Goal: Task Accomplishment & Management: Manage account settings

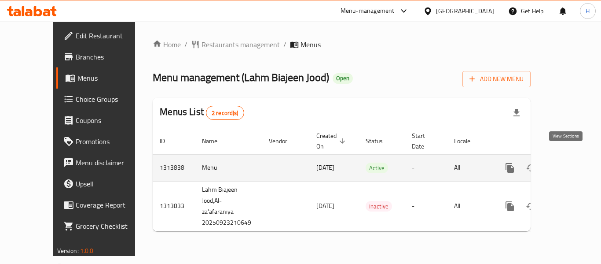
click at [569, 162] on icon "enhanced table" at bounding box center [573, 167] width 11 height 11
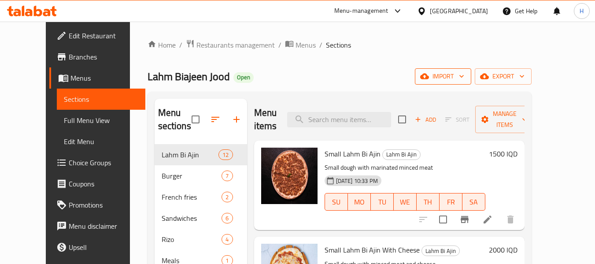
click at [464, 77] on span "import" at bounding box center [443, 76] width 42 height 11
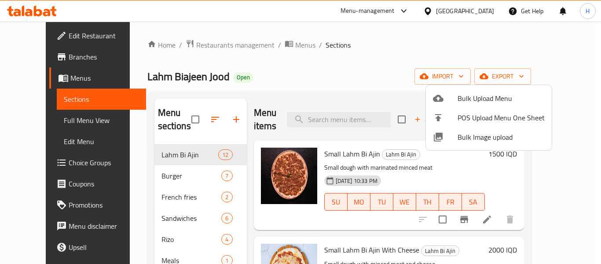
click at [454, 138] on div at bounding box center [445, 137] width 25 height 11
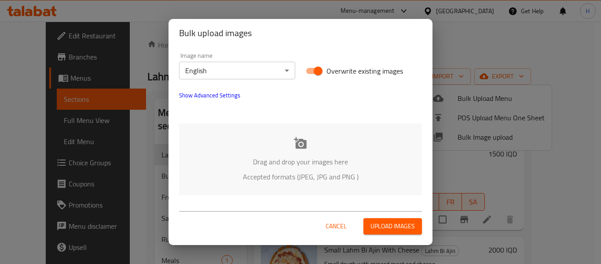
click at [251, 133] on div "Drag and drop your images here Accepted formats (JPEG, JPG and PNG )" at bounding box center [300, 159] width 243 height 72
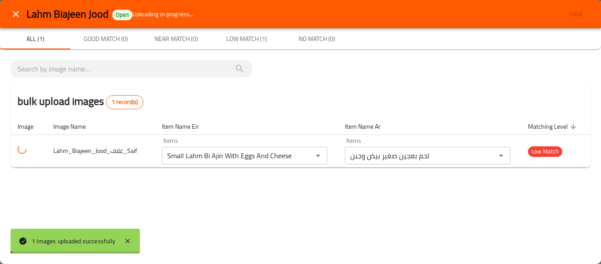
drag, startPoint x: 370, startPoint y: 151, endPoint x: 380, endPoint y: 67, distance: 85.1
click at [390, 64] on div "Lahm Biajeen Jood Open Uploading in progress... Save All (1) Good Match (0) Nea…" at bounding box center [300, 132] width 601 height 264
click at [8, 12] on button "close" at bounding box center [15, 14] width 21 height 21
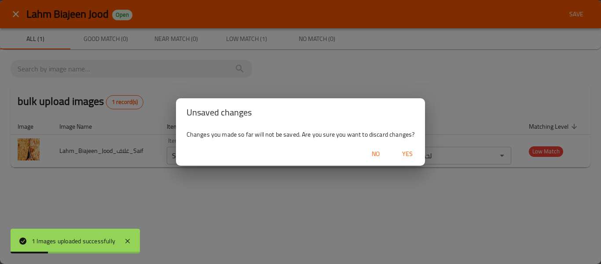
click at [380, 156] on span "No" at bounding box center [375, 153] width 21 height 11
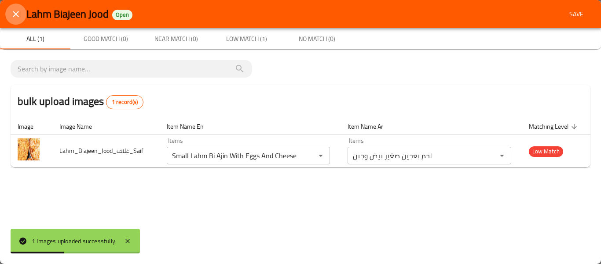
click at [24, 11] on button "close" at bounding box center [15, 14] width 21 height 21
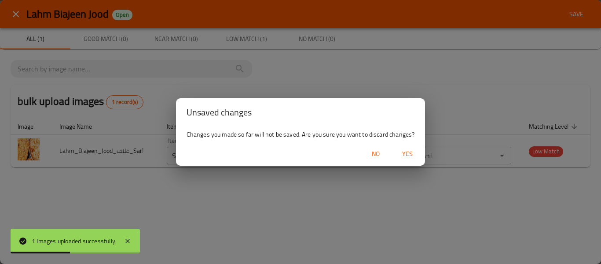
click at [405, 149] on span "Yes" at bounding box center [407, 153] width 21 height 11
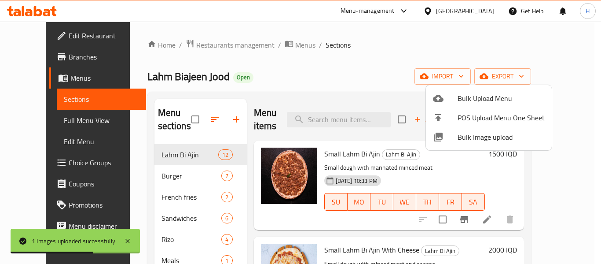
click at [315, 75] on div at bounding box center [300, 132] width 601 height 264
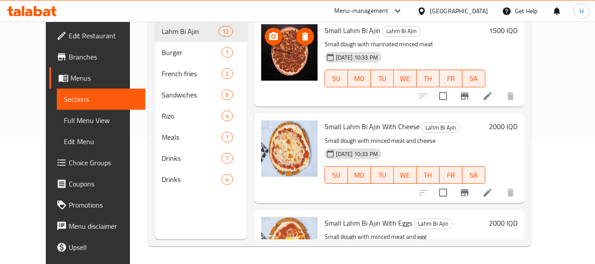
click at [264, 44] on div at bounding box center [289, 52] width 56 height 56
click at [268, 31] on icon "upload picture" at bounding box center [273, 36] width 11 height 11
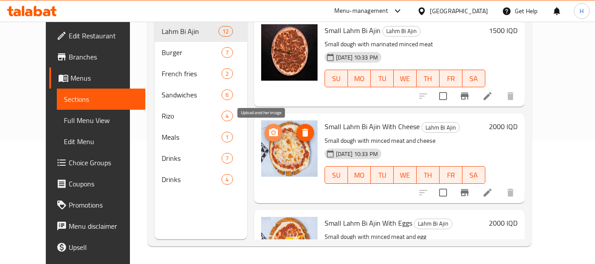
click at [268, 135] on icon "upload picture" at bounding box center [273, 132] width 11 height 11
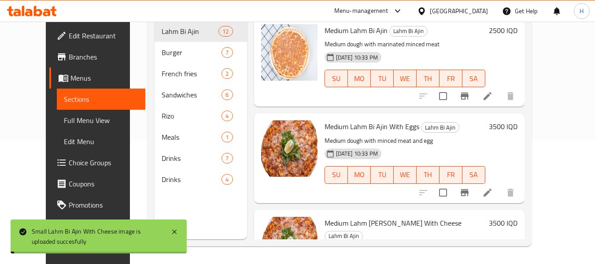
scroll to position [470, 0]
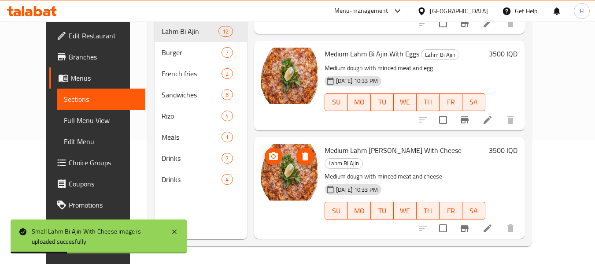
click at [268, 151] on span "upload picture" at bounding box center [274, 156] width 18 height 11
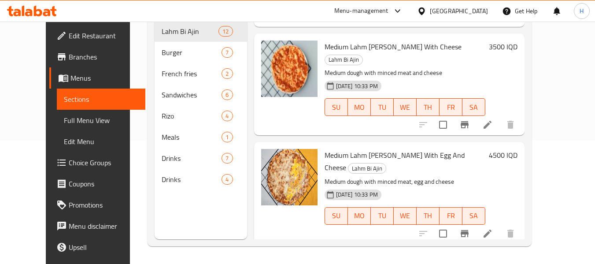
scroll to position [456, 0]
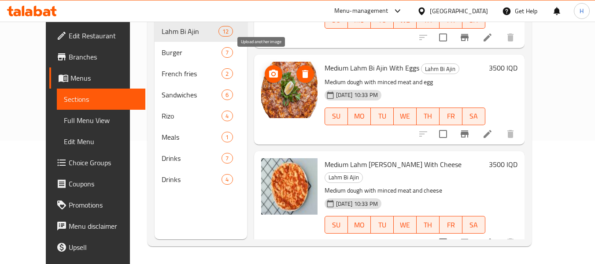
click at [269, 70] on icon "upload picture" at bounding box center [273, 74] width 9 height 8
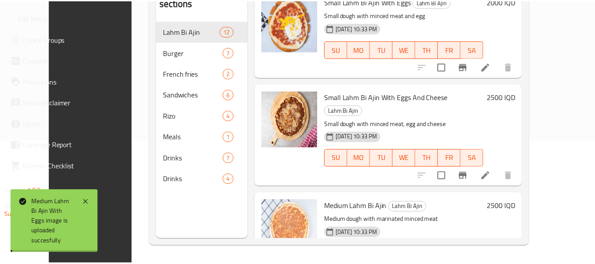
scroll to position [235, 0]
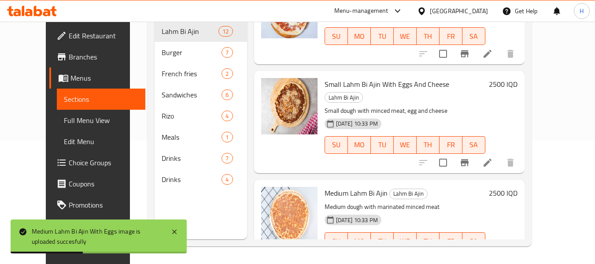
click at [69, 32] on span "Edit Restaurant" at bounding box center [104, 35] width 70 height 11
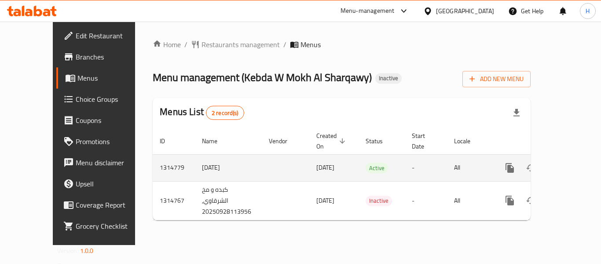
click at [570, 162] on icon "enhanced table" at bounding box center [573, 167] width 11 height 11
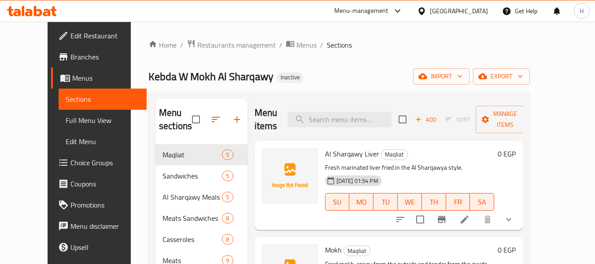
click at [498, 85] on div "Home / Restaurants management / Menus / Sections Kebda W Mokh Al Sharqawy Inact…" at bounding box center [338, 204] width 381 height 330
click at [462, 74] on span "import" at bounding box center [441, 76] width 42 height 11
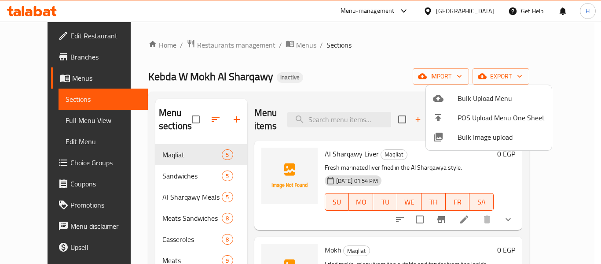
click at [455, 132] on div at bounding box center [445, 137] width 25 height 11
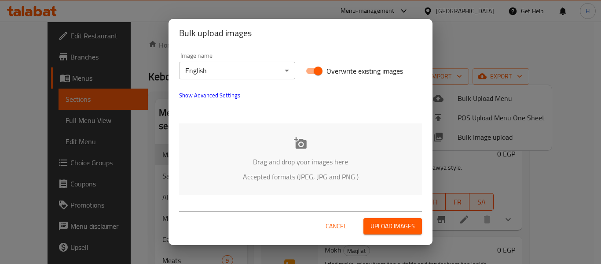
click at [255, 59] on div "Image name English ​" at bounding box center [237, 65] width 116 height 27
click at [253, 61] on div "Image name English ​" at bounding box center [237, 65] width 116 height 27
click at [252, 69] on body "​ Menu-management [GEOGRAPHIC_DATA] Get Help H Edit Restaurant Branches Menus S…" at bounding box center [300, 143] width 601 height 242
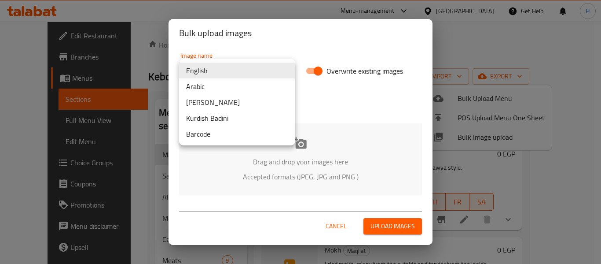
click at [211, 87] on li "Arabic" at bounding box center [237, 86] width 116 height 16
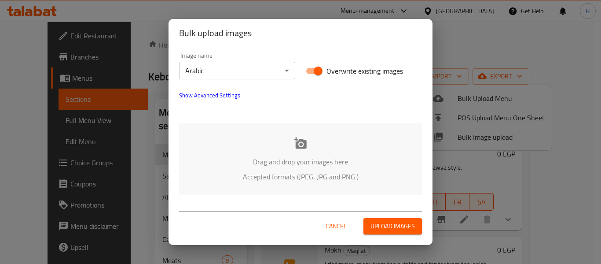
click at [266, 156] on p "Drag and drop your images here" at bounding box center [300, 161] width 217 height 11
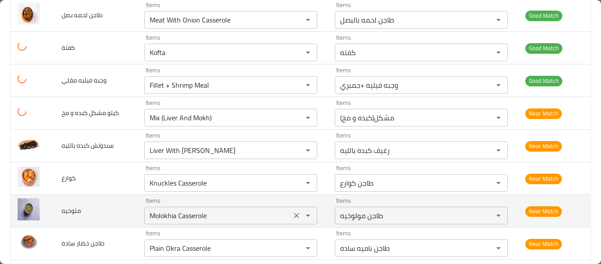
scroll to position [579, 0]
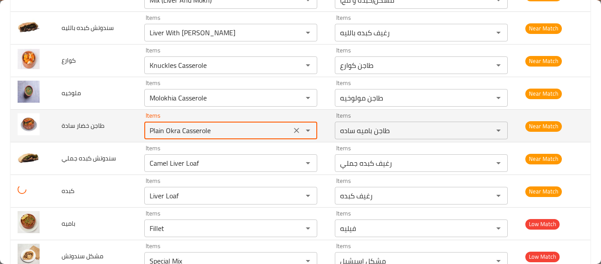
drag, startPoint x: 168, startPoint y: 126, endPoint x: 300, endPoint y: 123, distance: 131.6
click at [300, 127] on div "Plain Okra Casserole Items" at bounding box center [230, 130] width 173 height 18
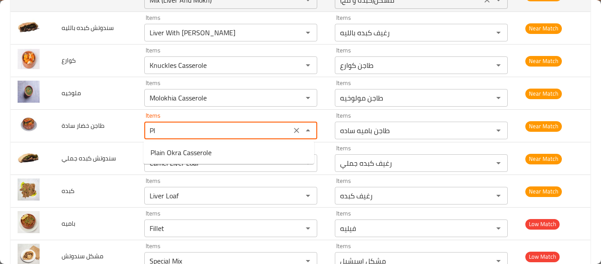
type سادة "P"
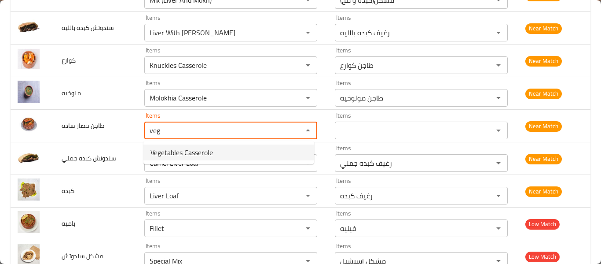
click at [190, 155] on span "Vegetables Casserole" at bounding box center [182, 152] width 62 height 11
type سادة "Vegetables Casserole"
type سادة-ar "طاجن خضار"
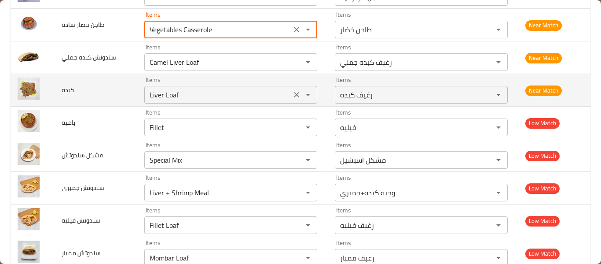
scroll to position [696, 0]
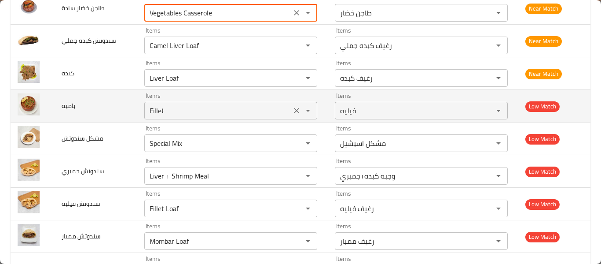
type سادة "Vegetables Casserole"
click at [174, 114] on input "Fillet" at bounding box center [218, 110] width 142 height 12
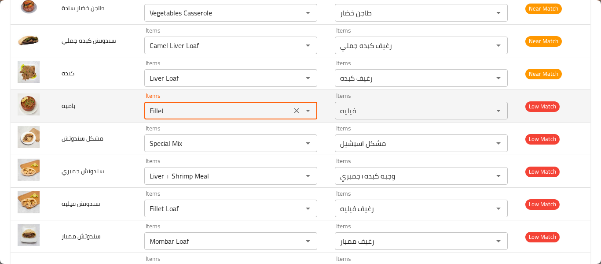
click at [174, 114] on input "Fillet" at bounding box center [218, 110] width 142 height 12
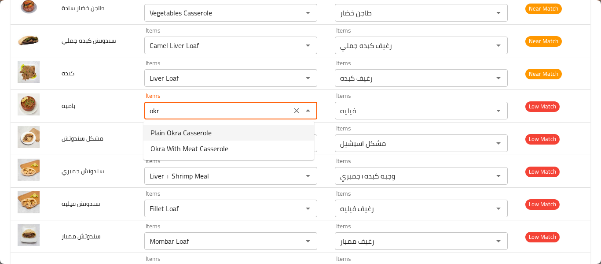
click at [187, 130] on span "Plain Okra Casserole" at bounding box center [181, 132] width 61 height 11
type input "Plain Okra Casserole"
type input "طاجن باميه ساده"
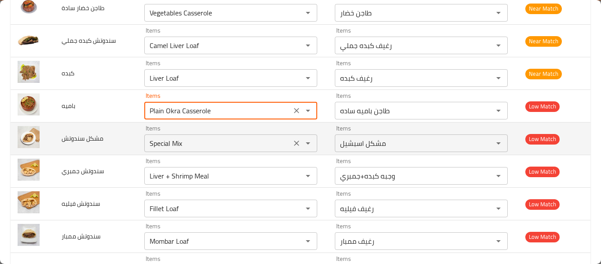
type input "Plain Okra Casserole"
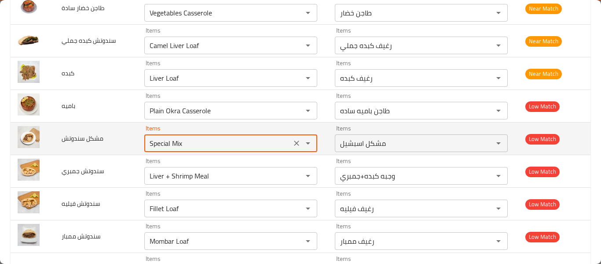
click at [171, 143] on سندوتش "Special Mix" at bounding box center [218, 143] width 142 height 12
click at [172, 142] on سندوتش "Special Mix" at bounding box center [218, 143] width 142 height 12
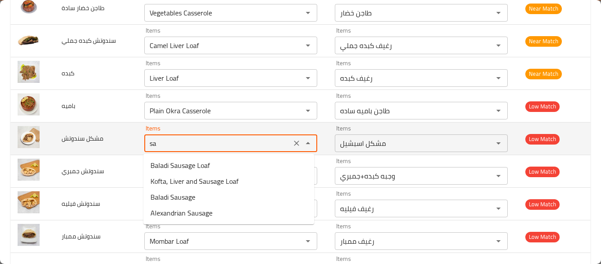
type سندوتش "s"
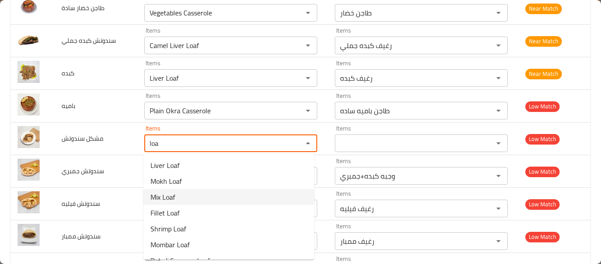
click at [186, 199] on سندوتش-option-2 "Mix Loaf" at bounding box center [228, 197] width 171 height 16
type سندوتش "Mix Loaf"
type سندوتش-ar "رغيف مشكل"
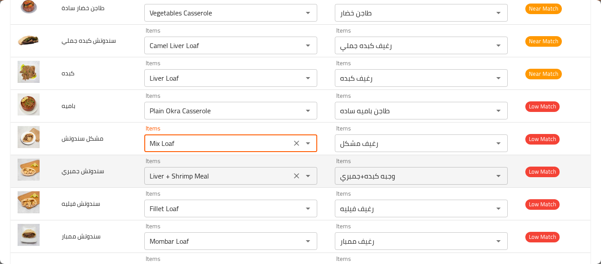
type سندوتش "Mix Loaf"
click at [197, 179] on جمبري "Liver + Shrimp Meal" at bounding box center [218, 175] width 142 height 12
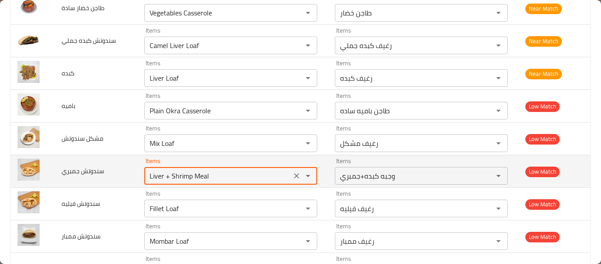
click at [197, 179] on جمبري "Liver + Shrimp Meal" at bounding box center [218, 175] width 142 height 12
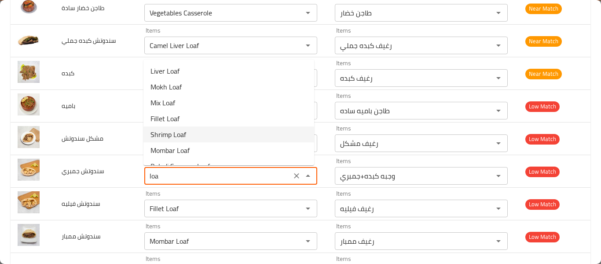
click at [204, 129] on جمبري-option-4 "Shrimp Loaf" at bounding box center [228, 134] width 171 height 16
type جمبري "Shrimp Loaf"
type جمبري-ar "رغيف جمبري"
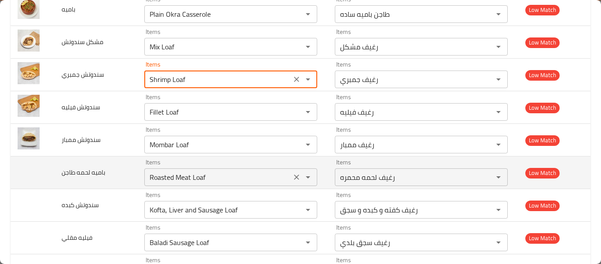
scroll to position [813, 0]
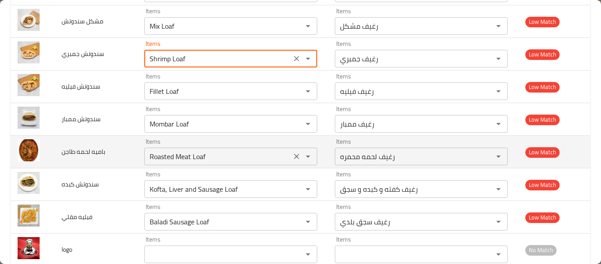
type جمبري "Shrimp Loaf"
click at [211, 157] on طاجن "Roasted Meat Loaf" at bounding box center [218, 156] width 142 height 12
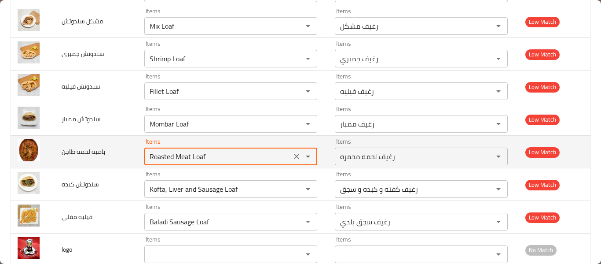
click at [211, 157] on طاجن "Roasted Meat Loaf" at bounding box center [218, 156] width 142 height 12
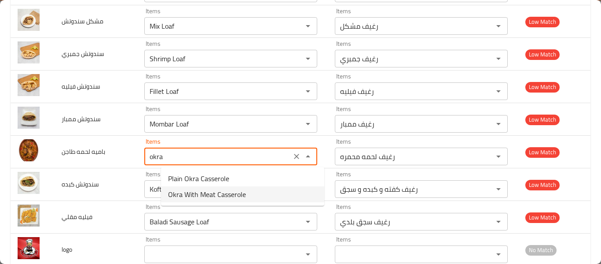
click at [209, 189] on span "Okra With Meat Casserole" at bounding box center [207, 194] width 78 height 11
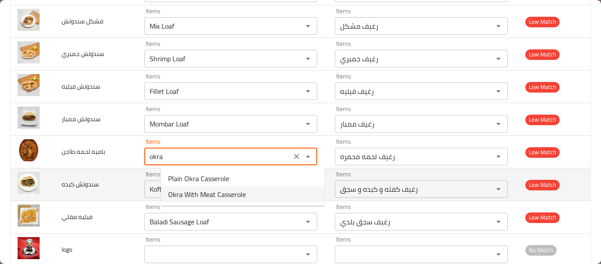
type طاجن "Okra With Meat Casserole"
type طاجن-ar "طاجن باميه باللحمه"
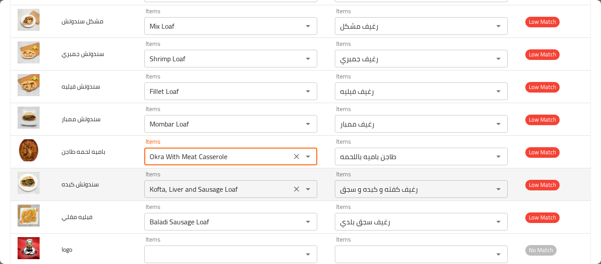
type طاجن "Okra With Meat Casserole"
click at [228, 190] on كبده "Kofta, Liver and Sausage Loaf" at bounding box center [218, 189] width 142 height 12
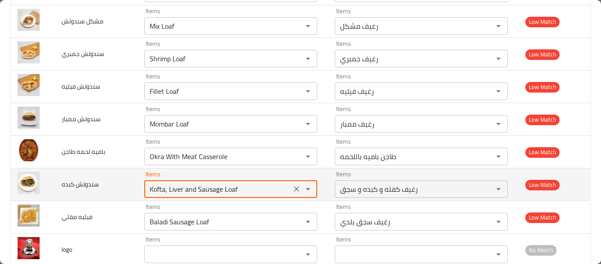
click at [228, 190] on كبده "Kofta, Liver and Sausage Loaf" at bounding box center [218, 189] width 142 height 12
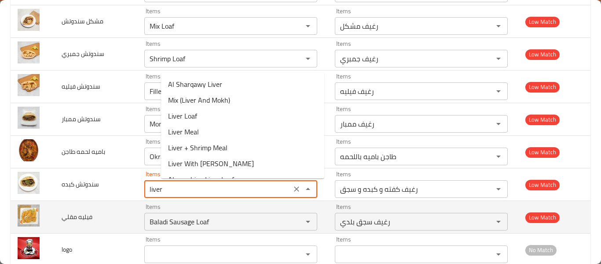
type كبده "Kofta, Liver and Sausage Loaf"
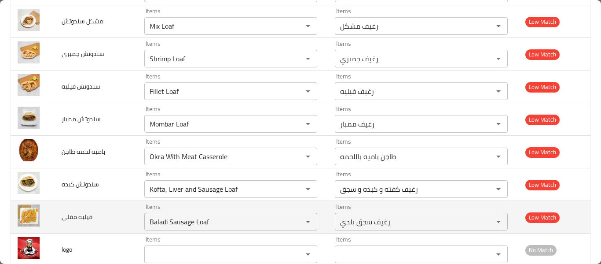
click at [116, 203] on td "فيليه مقلي" at bounding box center [96, 217] width 83 height 33
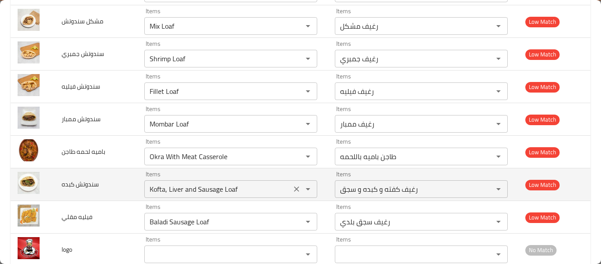
click at [301, 185] on icon "Clear" at bounding box center [296, 188] width 9 height 9
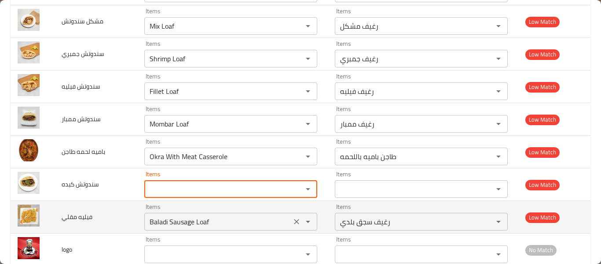
click at [309, 217] on div "enhanced table" at bounding box center [301, 221] width 23 height 12
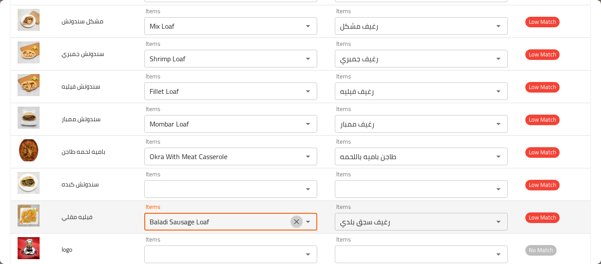
click at [301, 219] on icon "Clear" at bounding box center [296, 221] width 9 height 9
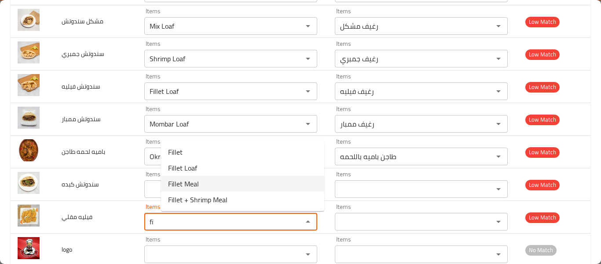
click at [223, 178] on مقلي-option-2 "Fillet Meal" at bounding box center [242, 184] width 163 height 16
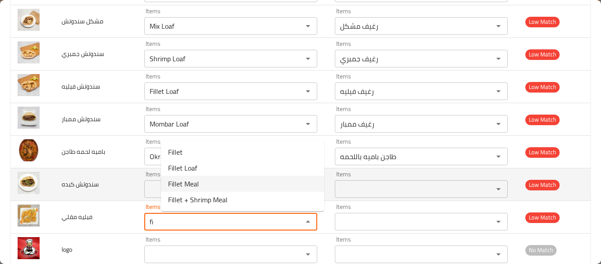
type مقلي "Fillet Meal"
type مقلي-ar "وجبه فيليه"
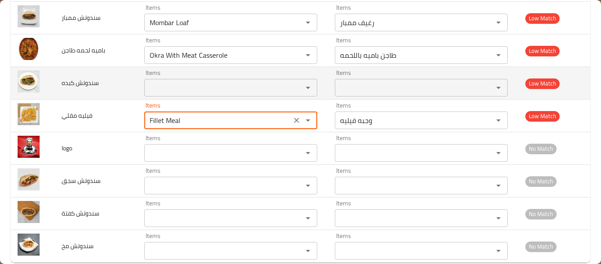
scroll to position [931, 0]
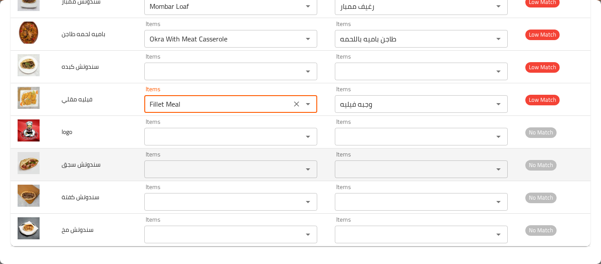
type مقلي "Fillet Meal"
click at [215, 170] on سجق "Items" at bounding box center [218, 169] width 142 height 12
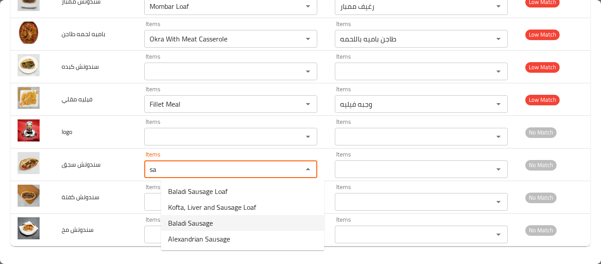
click at [220, 221] on سجق-option-2 "Baladi Sausage" at bounding box center [242, 223] width 163 height 16
type سجق "Baladi Sausage"
type سجق-ar "سجق بلدي"
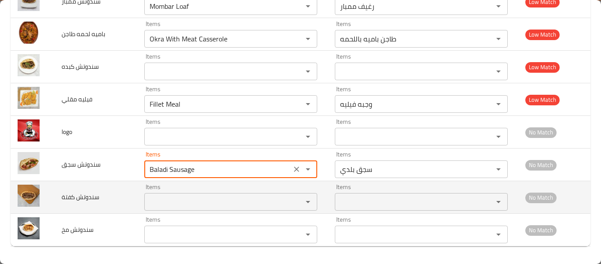
type سجق "Baladi Sausage"
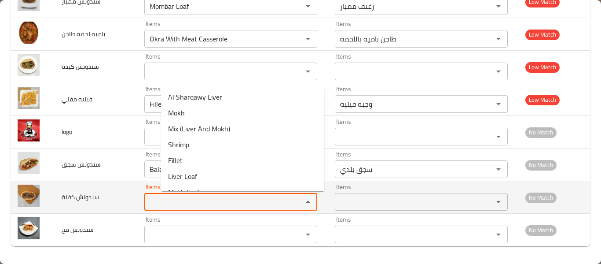
click at [213, 207] on كفتة "Items" at bounding box center [218, 201] width 142 height 12
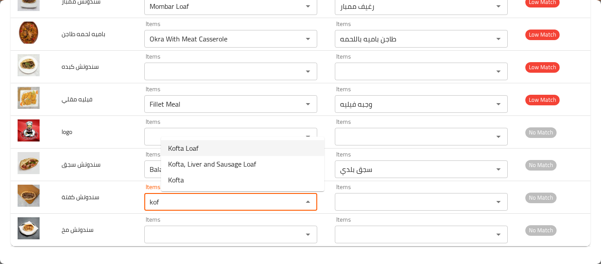
click at [200, 149] on كفتة-option-0 "Kofta Loaf" at bounding box center [242, 148] width 163 height 16
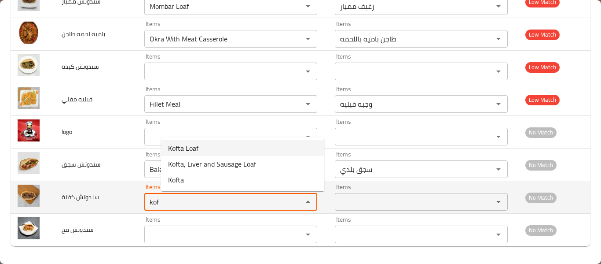
type كفتة "Kofta Loaf"
type كفتة-ar "رغيف كفته"
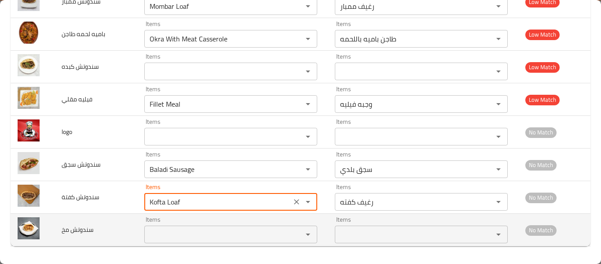
click at [213, 226] on div "Items" at bounding box center [230, 234] width 173 height 18
type كفتة "Kofta Loaf"
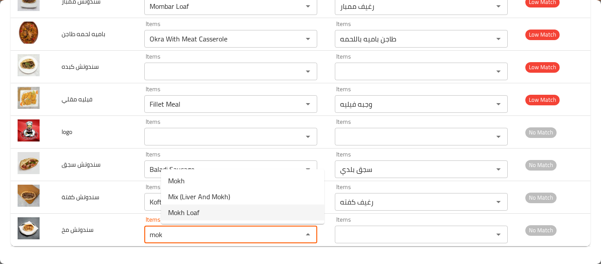
click at [195, 216] on span "Mokh Loaf" at bounding box center [183, 212] width 31 height 11
type مخ "Mokh Loaf"
type مخ-ar "رغيف مخ"
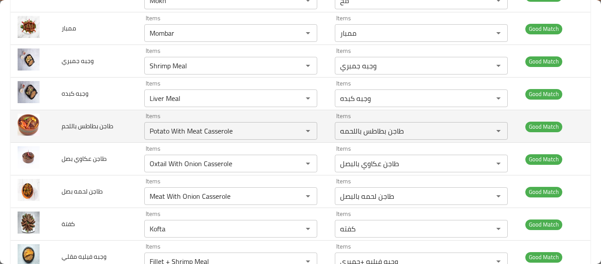
scroll to position [0, 0]
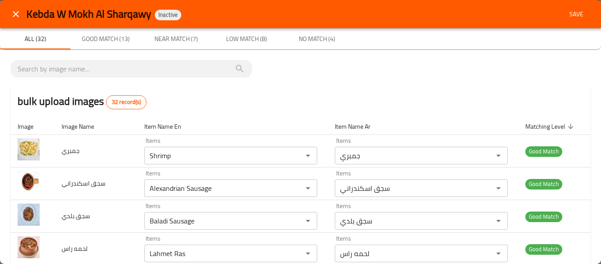
type مخ "Mokh Loaf"
click at [570, 13] on span "Save" at bounding box center [576, 14] width 21 height 11
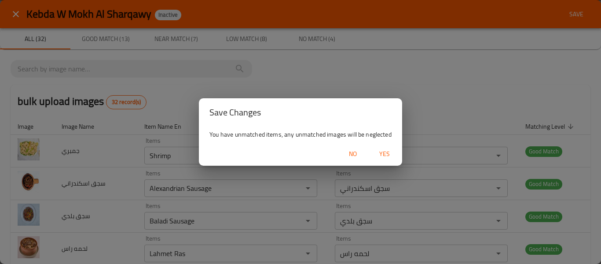
click at [378, 155] on span "Yes" at bounding box center [384, 153] width 21 height 11
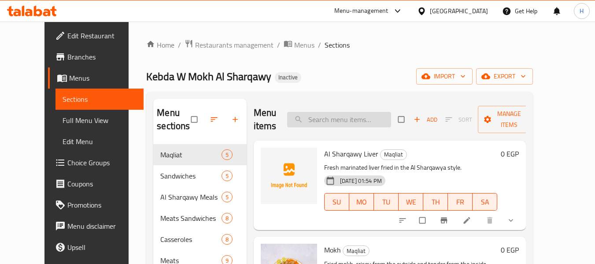
drag, startPoint x: 310, startPoint y: 115, endPoint x: 322, endPoint y: 121, distance: 13.6
click at [310, 115] on input "search" at bounding box center [339, 119] width 104 height 15
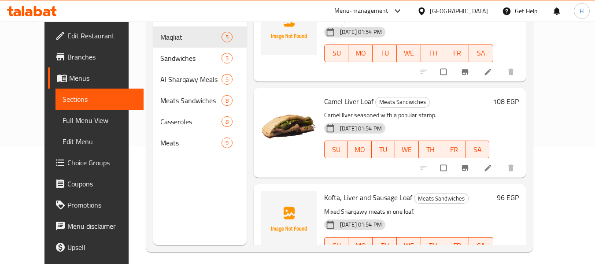
scroll to position [925, 0]
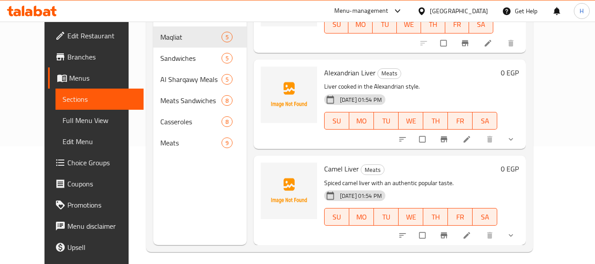
type input "live"
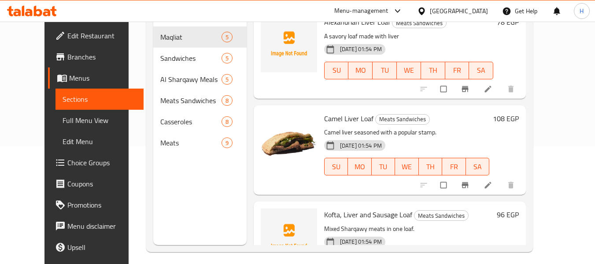
scroll to position [573, 0]
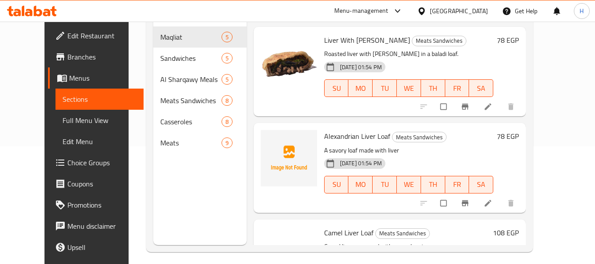
click at [62, 117] on span "Full Menu View" at bounding box center [99, 120] width 74 height 11
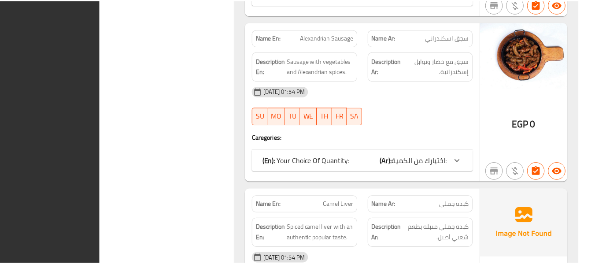
scroll to position [5664, 0]
